Goal: Task Accomplishment & Management: Use online tool/utility

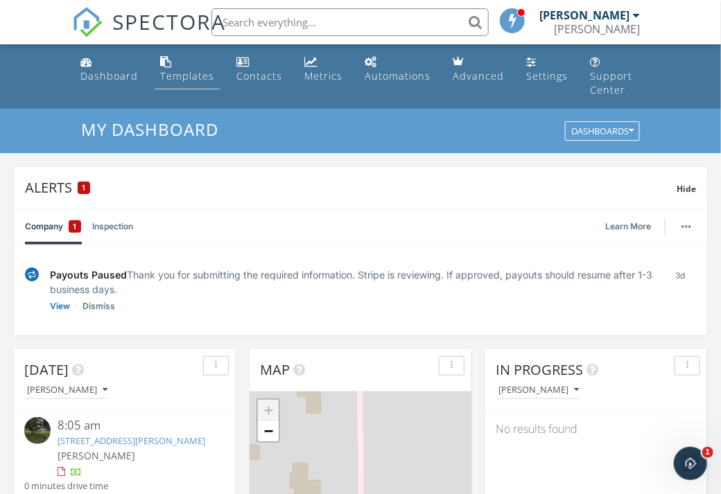
click at [181, 75] on div "Templates" at bounding box center [187, 75] width 54 height 13
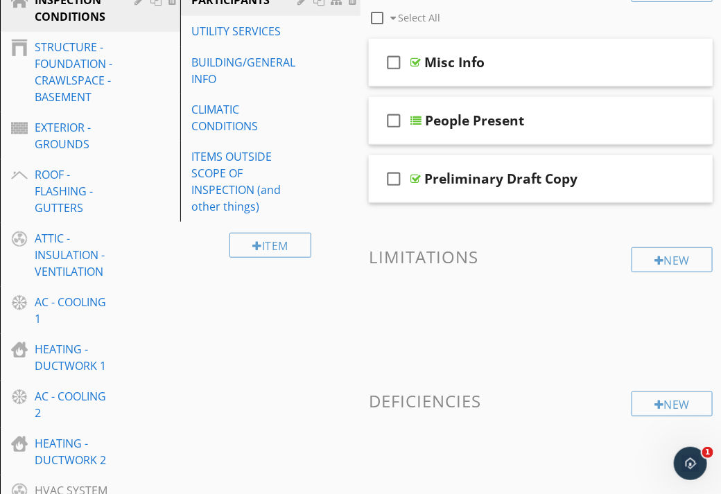
scroll to position [228, 0]
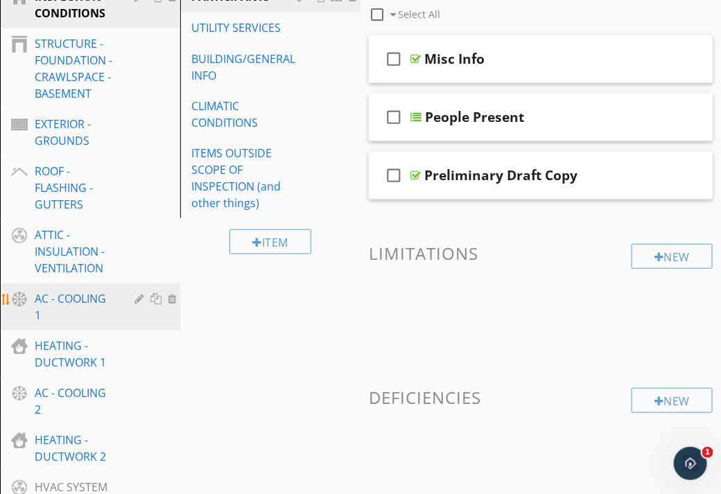
click at [85, 290] on div "AC - COOLING 1" at bounding box center [75, 306] width 80 height 33
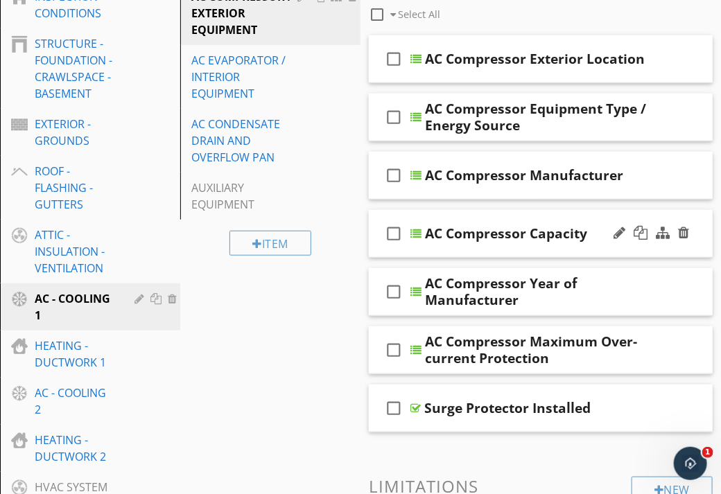
click at [595, 210] on div "check_box_outline_blank AC Compressor Capacity" at bounding box center [541, 234] width 344 height 48
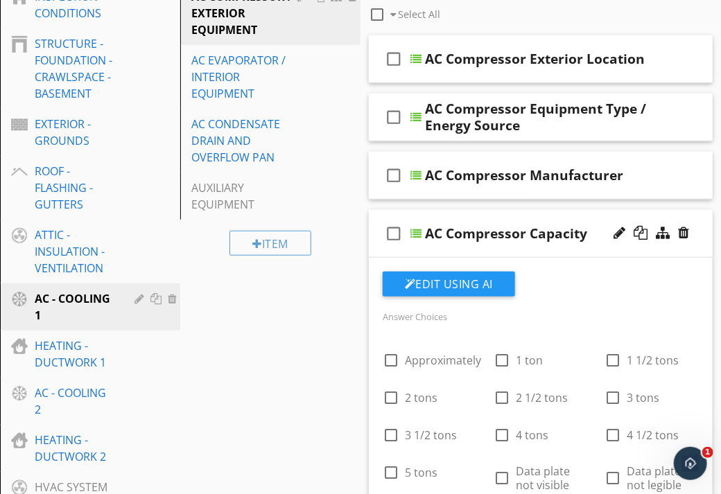
click at [595, 210] on div "check_box_outline_blank AC Compressor Capacity" at bounding box center [541, 234] width 344 height 48
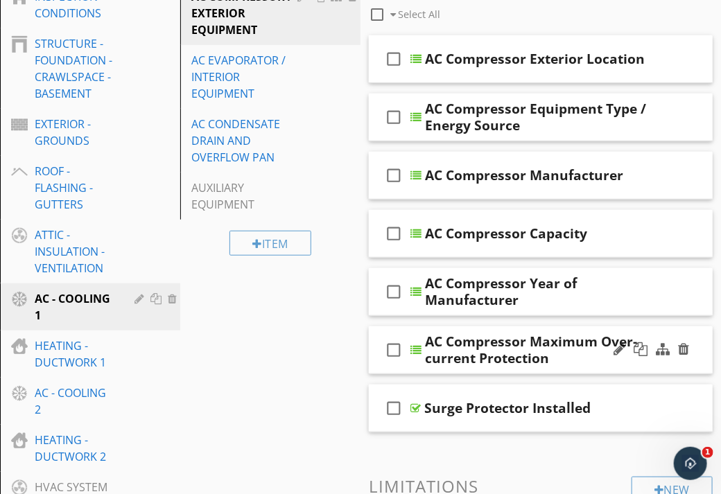
click at [582, 326] on div "check_box_outline_blank AC Compressor Maximum Over-current Protection" at bounding box center [541, 350] width 344 height 48
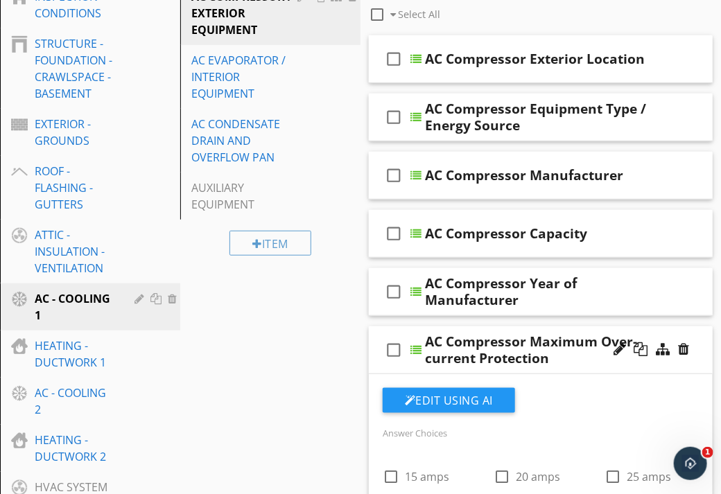
click at [582, 326] on div "check_box_outline_blank AC Compressor Maximum Over-current Protection" at bounding box center [541, 350] width 344 height 48
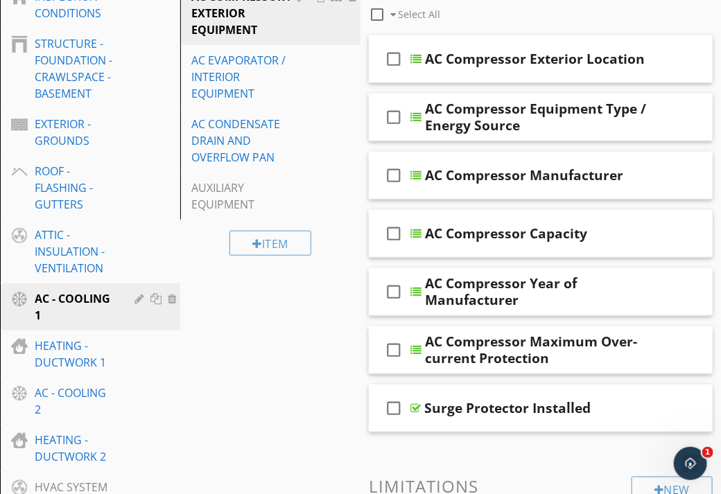
scroll to position [660, 0]
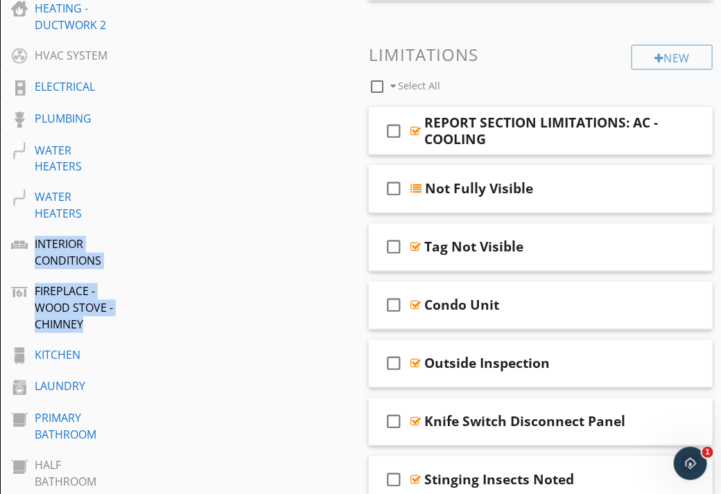
drag, startPoint x: 258, startPoint y: 211, endPoint x: 234, endPoint y: 268, distance: 61.8
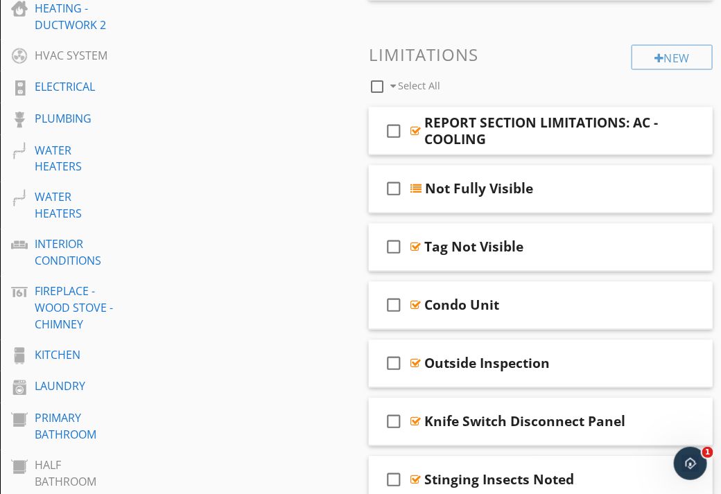
drag, startPoint x: 234, startPoint y: 268, endPoint x: 286, endPoint y: 142, distance: 136.7
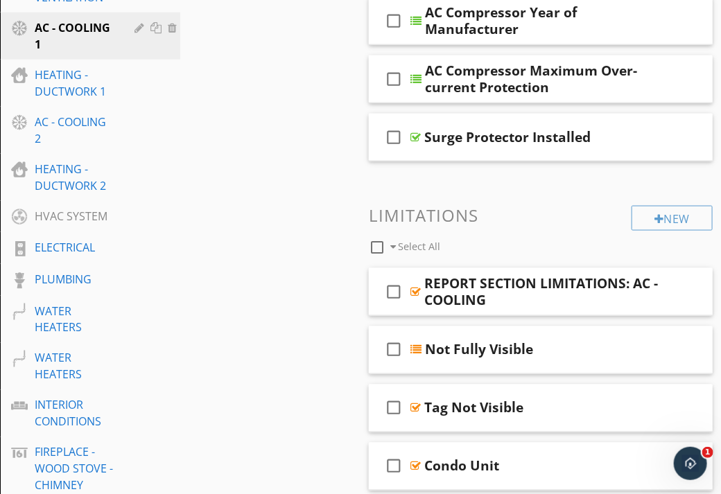
scroll to position [505, 0]
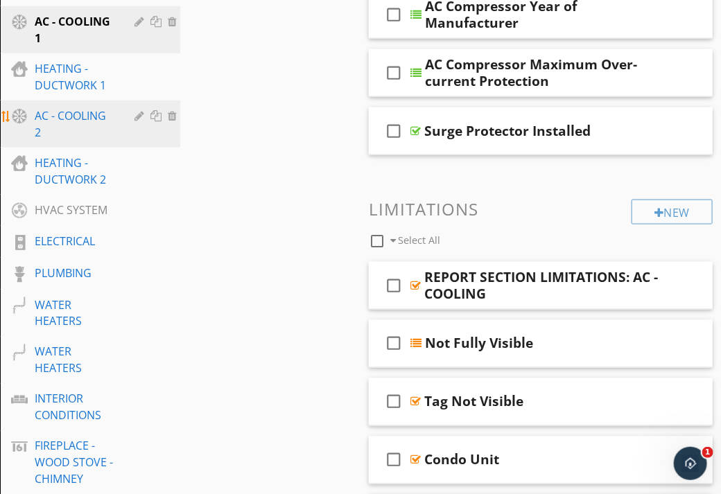
click at [101, 107] on div "AC - COOLING 2" at bounding box center [75, 123] width 80 height 33
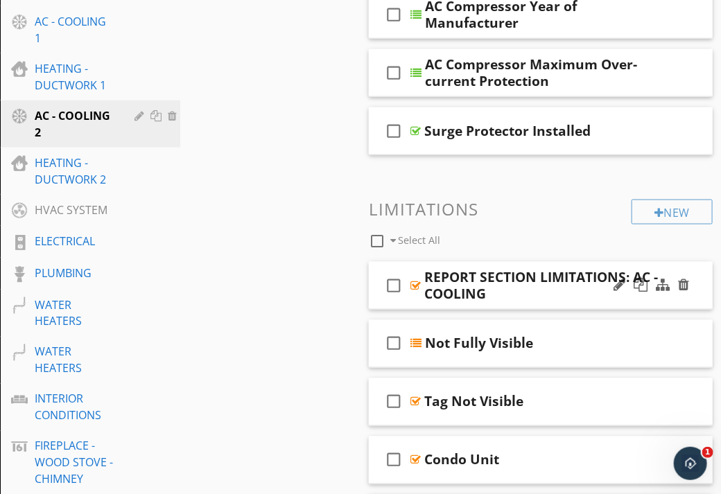
click at [504, 279] on div "REPORT SECTION LIMITATIONS: AC - COOLING" at bounding box center [542, 285] width 237 height 33
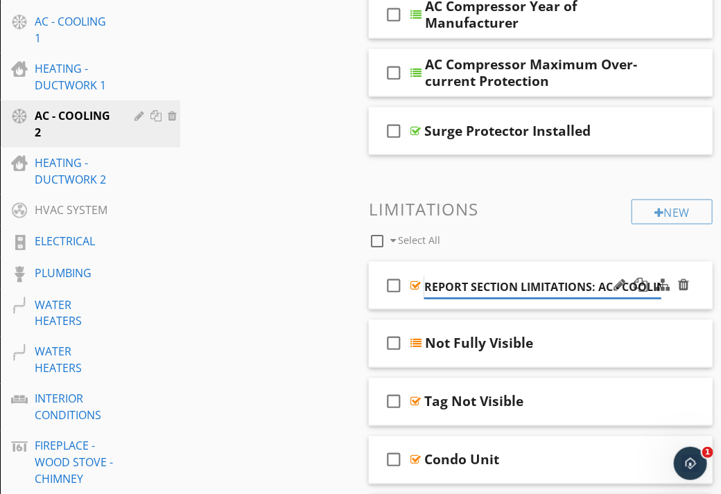
scroll to position [0, 13]
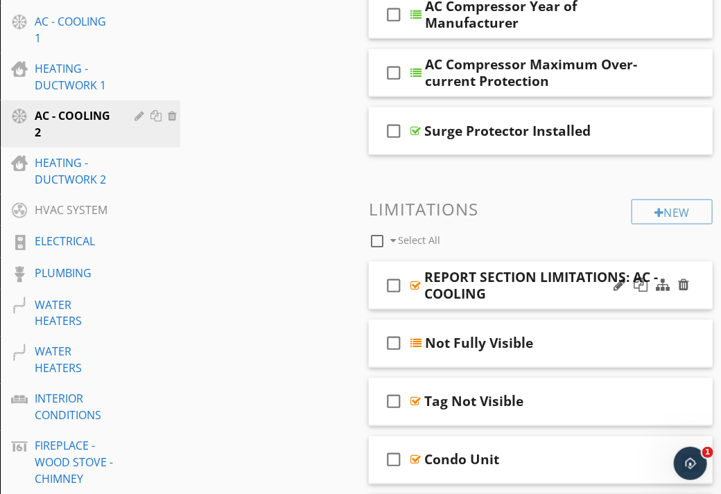
click at [485, 288] on div "check_box_outline_blank REPORT SECTION LIMITATIONS: AC - COOLING" at bounding box center [541, 286] width 344 height 48
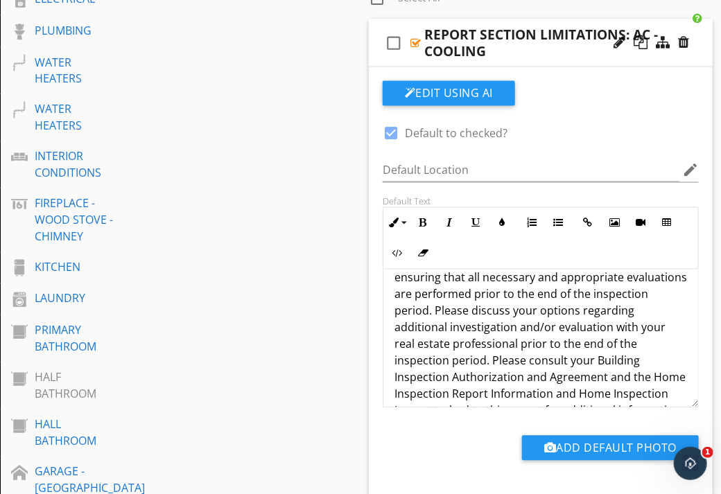
scroll to position [121, 0]
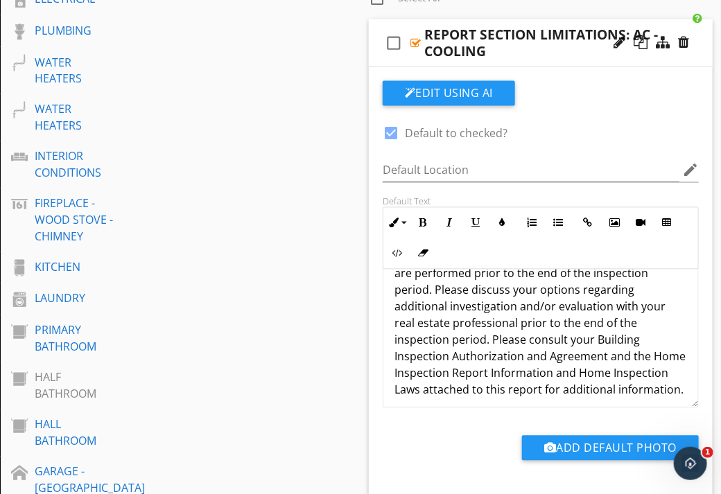
click at [577, 41] on div "REPORT SECTION LIMITATIONS: AC - COOLING" at bounding box center [542, 42] width 237 height 33
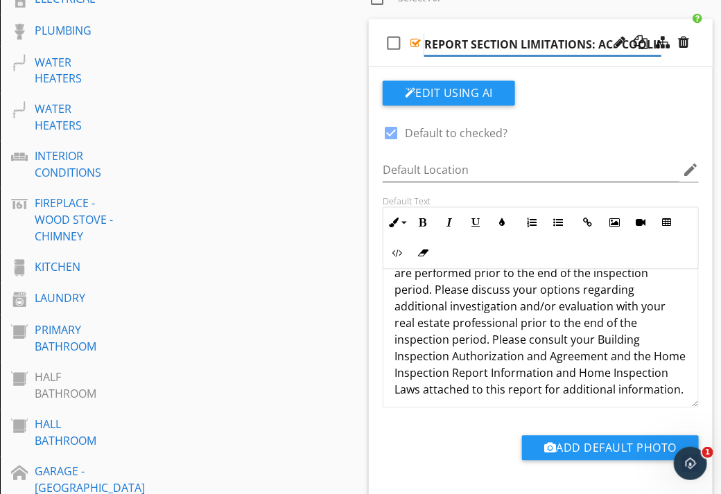
scroll to position [0, 13]
click at [568, 46] on div "check_box_outline_blank REPORT SECTION LIMITATIONS: AC - COOLING" at bounding box center [541, 43] width 344 height 48
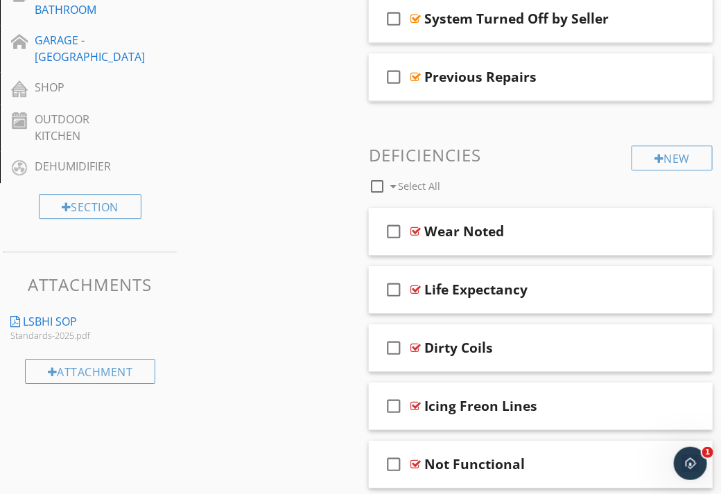
scroll to position [1612, 0]
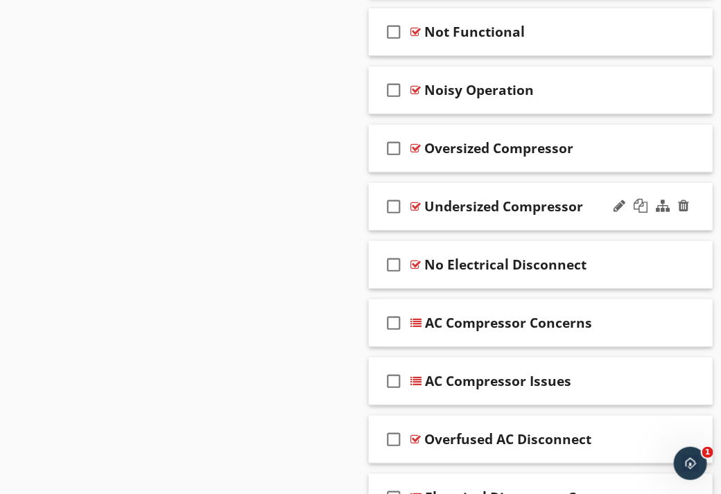
click at [577, 209] on div "check_box_outline_blank Undersized Compressor" at bounding box center [541, 207] width 344 height 48
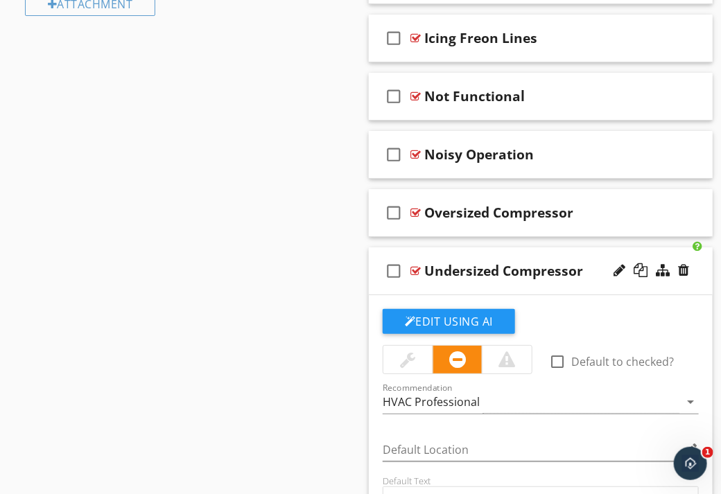
scroll to position [1523, 0]
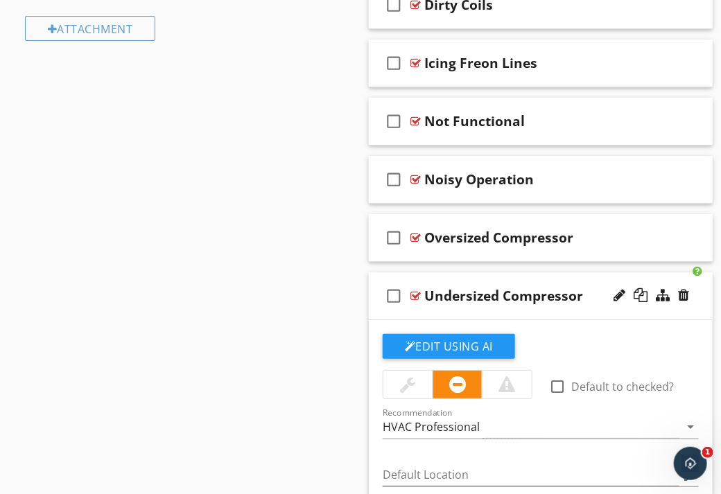
click at [454, 297] on div "check_box_outline_blank Undersized Compressor" at bounding box center [541, 296] width 344 height 48
